Goal: Information Seeking & Learning: Learn about a topic

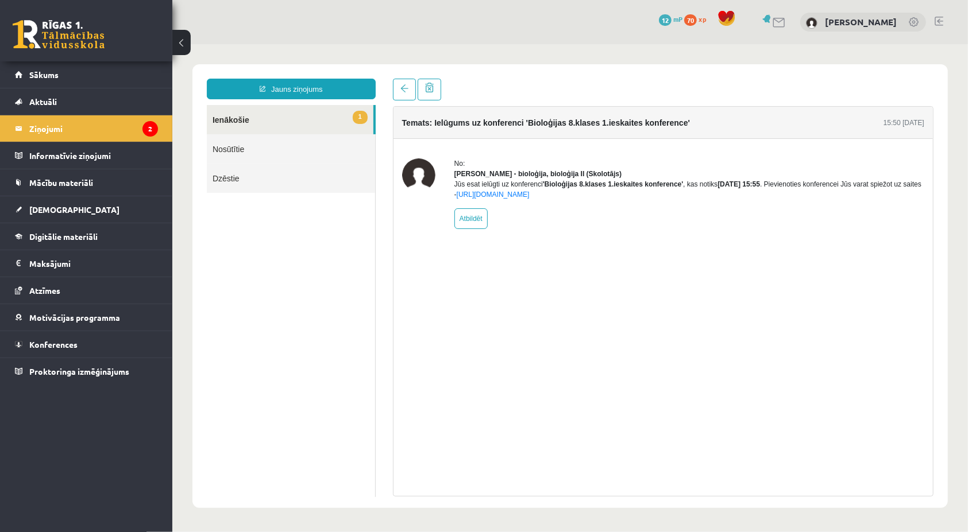
click at [317, 105] on link "1 Ienākošie" at bounding box center [289, 119] width 167 height 29
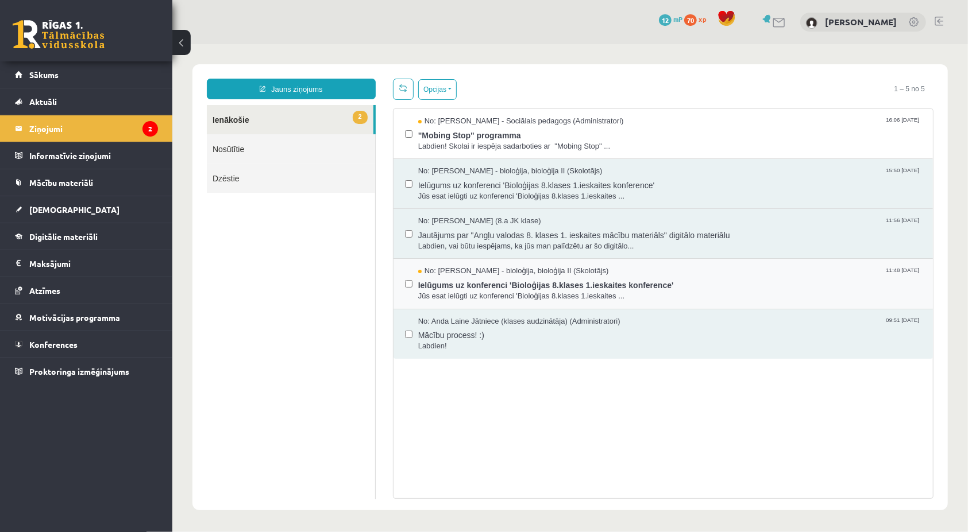
click at [490, 306] on div "No: [PERSON_NAME] - bioloģija, bioloģija II (Skolotājs) 11:48 [DATE] Ielūgums u…" at bounding box center [662, 283] width 539 height 50
click at [442, 286] on span "Ielūgums uz konferenci 'Bioloģijas 8.klases 1.ieskaites konference'" at bounding box center [669, 283] width 503 height 14
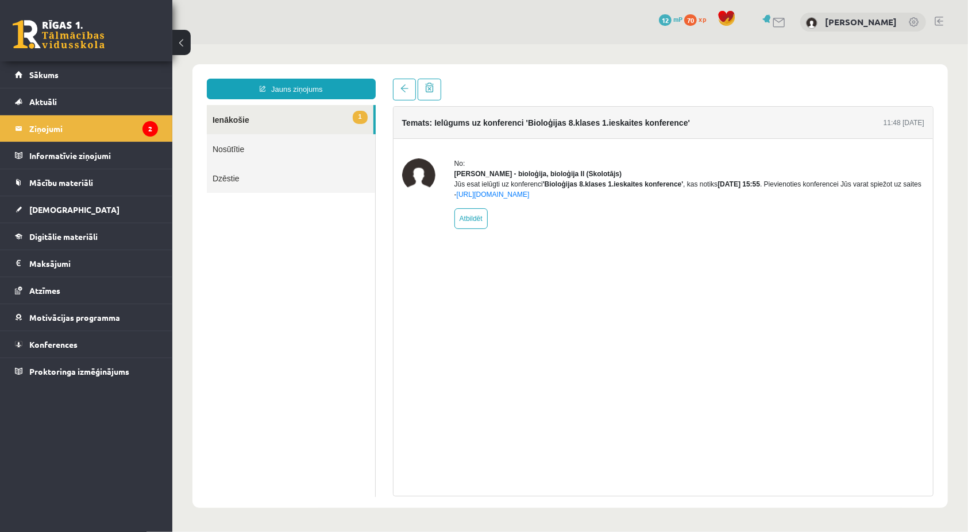
click at [316, 123] on link "1 Ienākošie" at bounding box center [289, 119] width 167 height 29
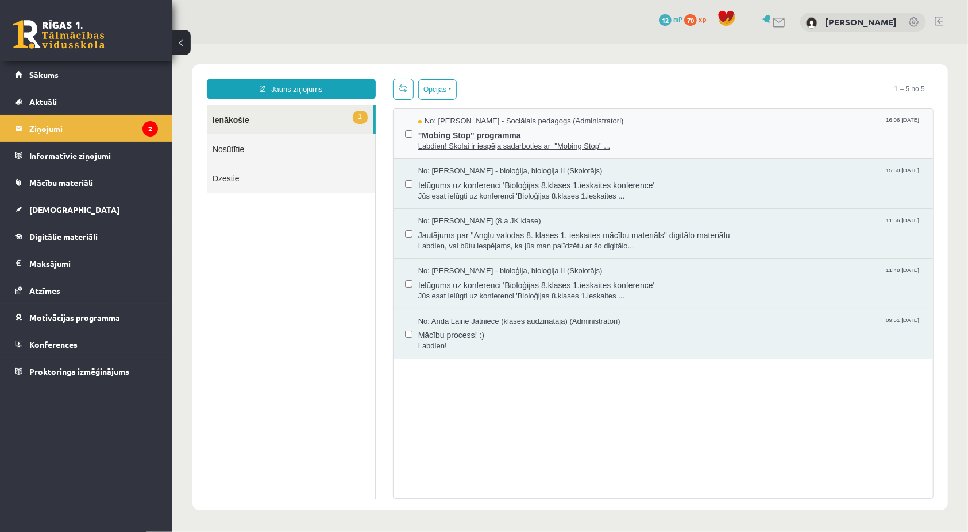
click at [468, 134] on span ""Mobing Stop" programma" at bounding box center [669, 133] width 503 height 14
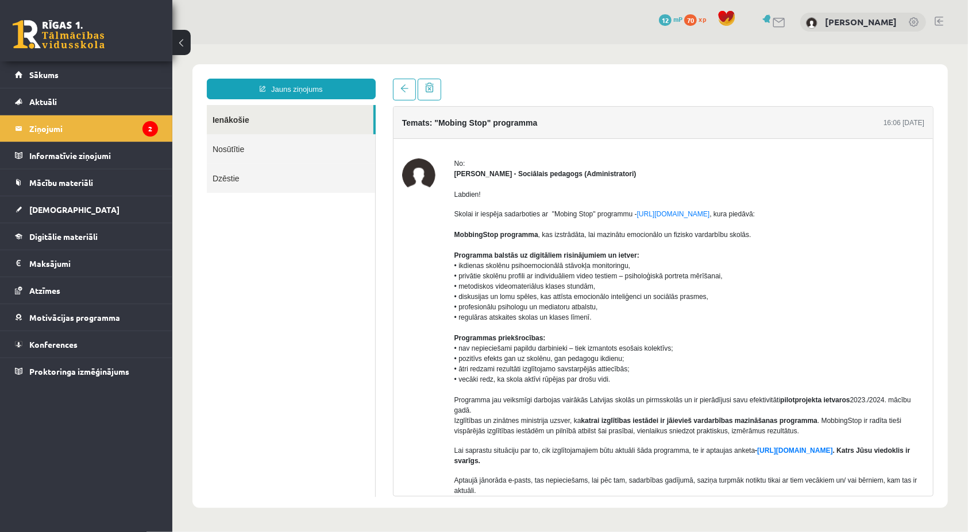
click at [356, 118] on link "Ienākošie" at bounding box center [289, 119] width 167 height 29
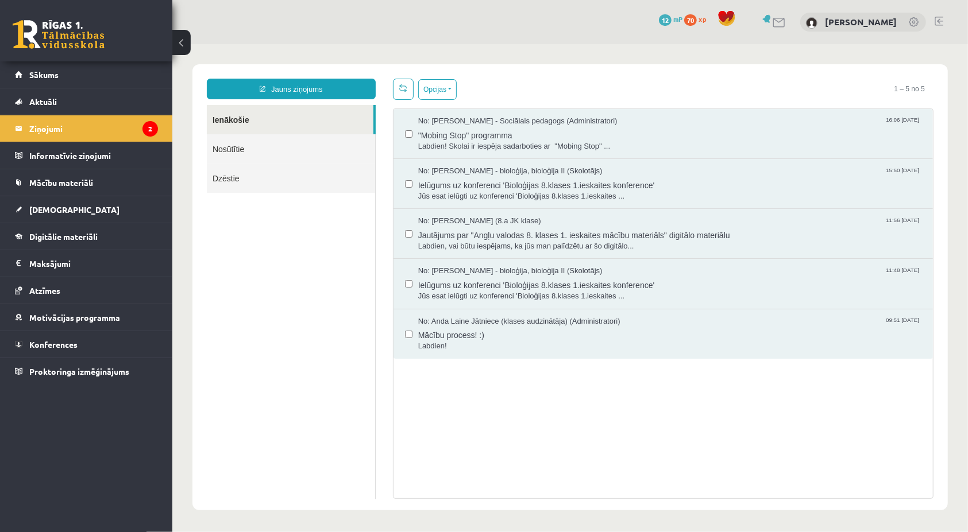
click at [405, 402] on div "No: Dagnija Gaubšteina - Sociālais pedagogs (Administratori) 16:06 08/09/2025 "…" at bounding box center [662, 303] width 540 height 391
click at [77, 215] on link "[DEMOGRAPHIC_DATA]" at bounding box center [86, 209] width 143 height 26
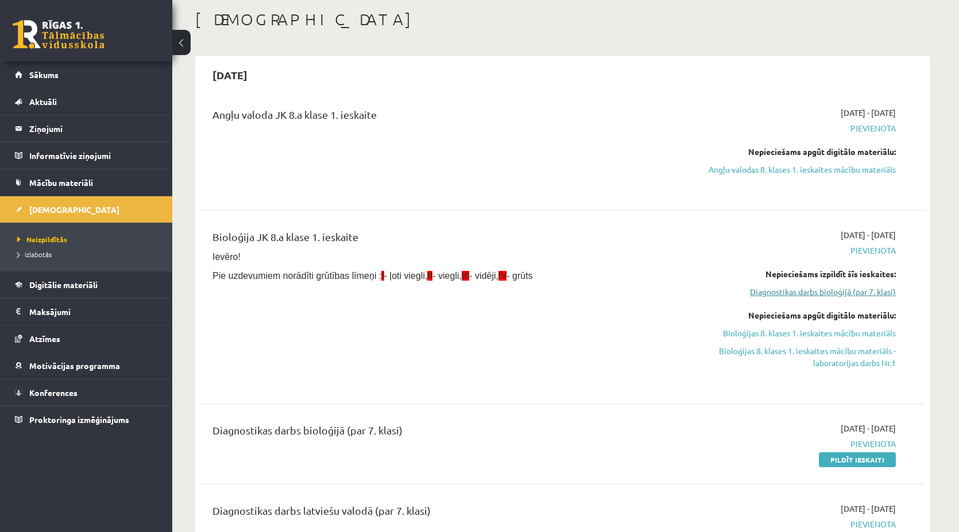
scroll to position [115, 0]
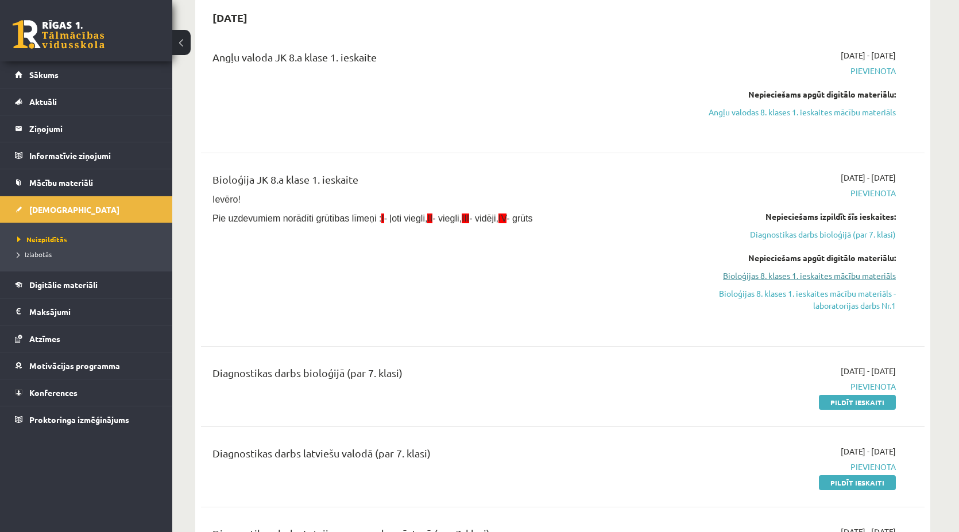
click at [829, 276] on link "Bioloģijas 8. klases 1. ieskaites mācību materiāls" at bounding box center [787, 276] width 217 height 12
drag, startPoint x: 754, startPoint y: 270, endPoint x: 543, endPoint y: 59, distance: 297.7
click at [754, 271] on link "Bioloģijas 8. klases 1. ieskaites mācību materiāls" at bounding box center [787, 276] width 217 height 12
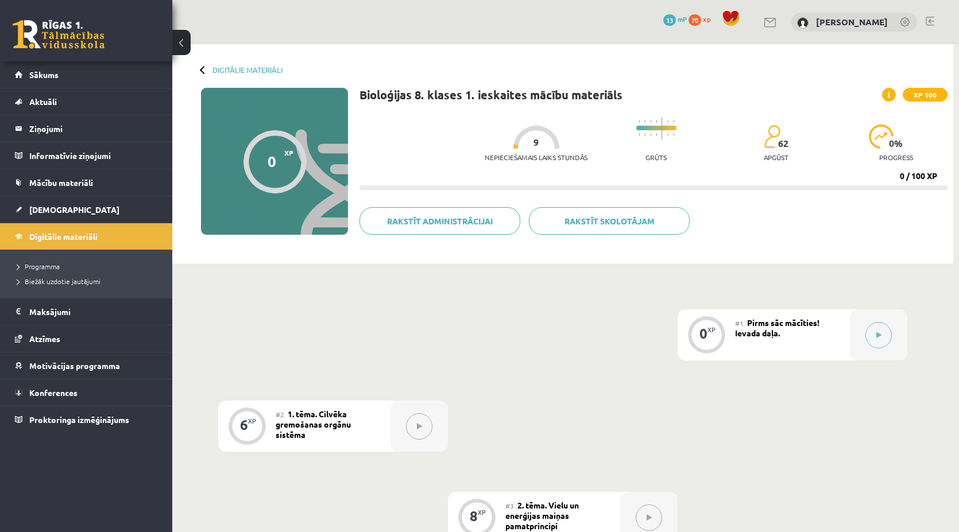
click at [203, 72] on div at bounding box center [204, 69] width 8 height 8
click at [203, 68] on div at bounding box center [204, 69] width 8 height 8
click at [226, 71] on link "Digitālie materiāli" at bounding box center [248, 69] width 70 height 9
